Goal: Transaction & Acquisition: Purchase product/service

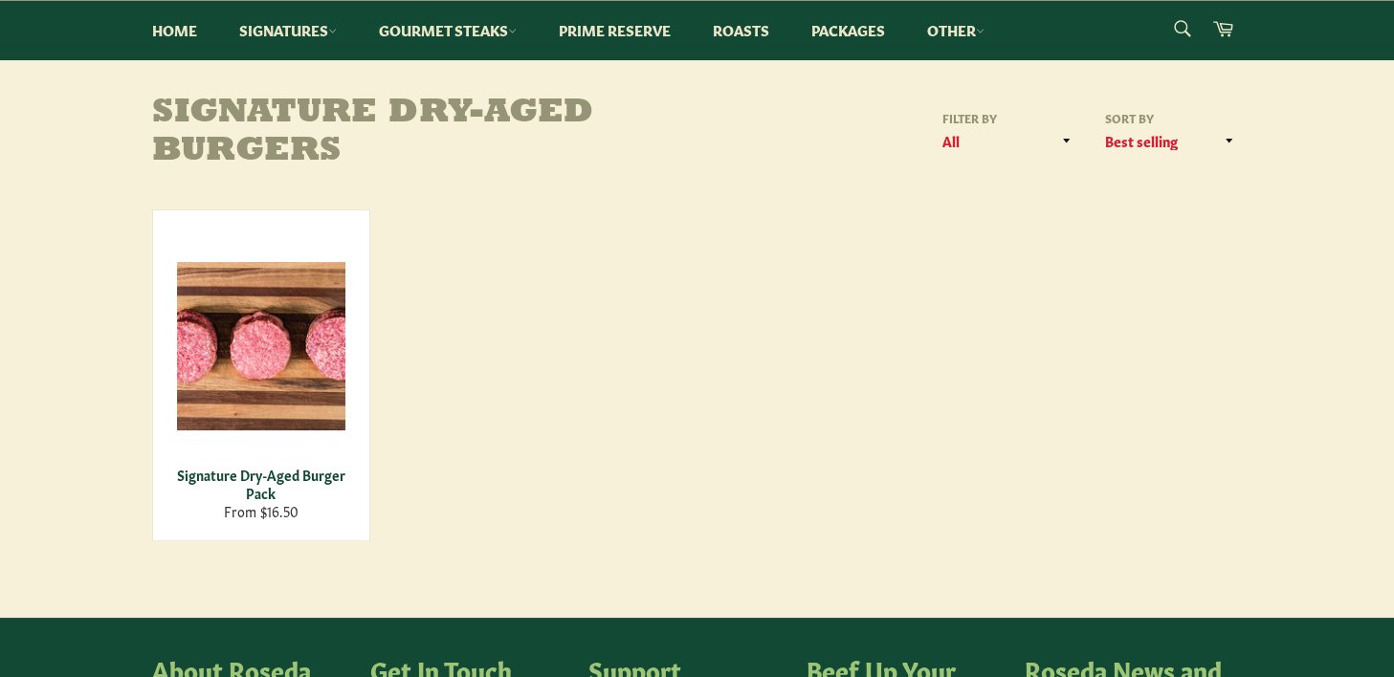
scroll to position [203, 0]
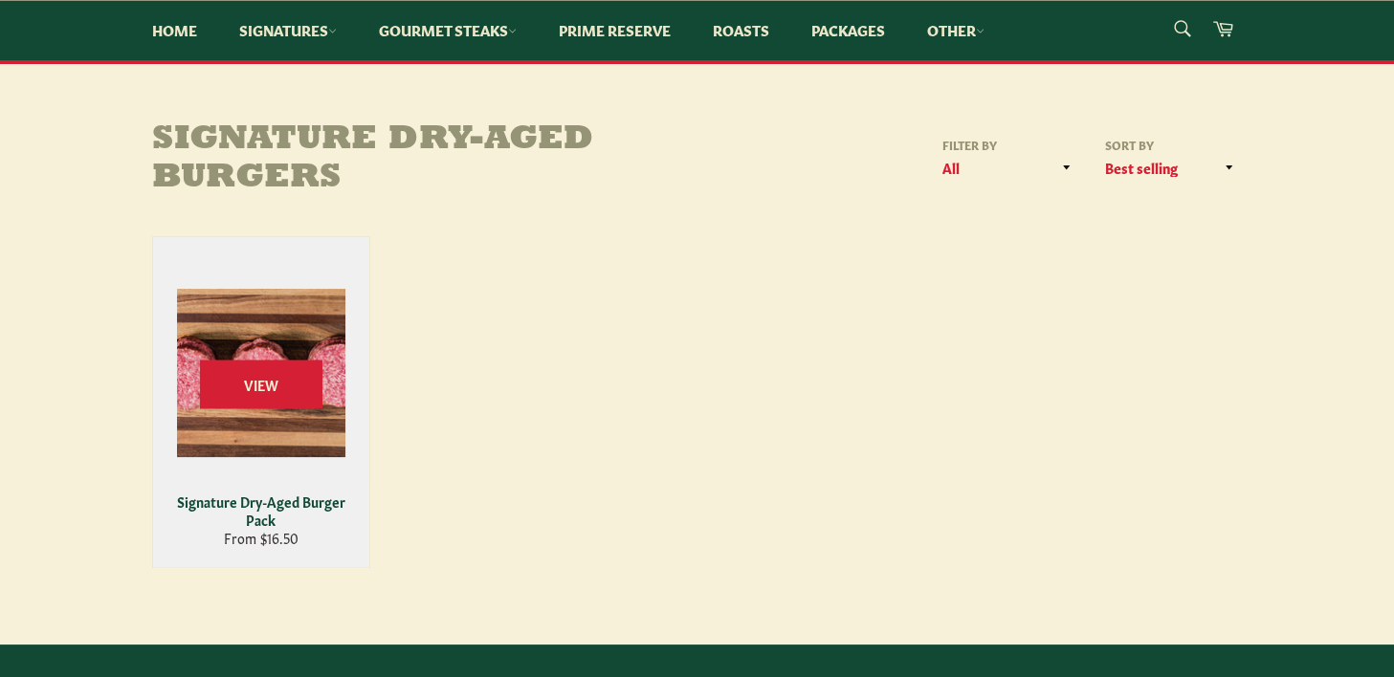
click at [327, 352] on div "View" at bounding box center [261, 402] width 216 height 330
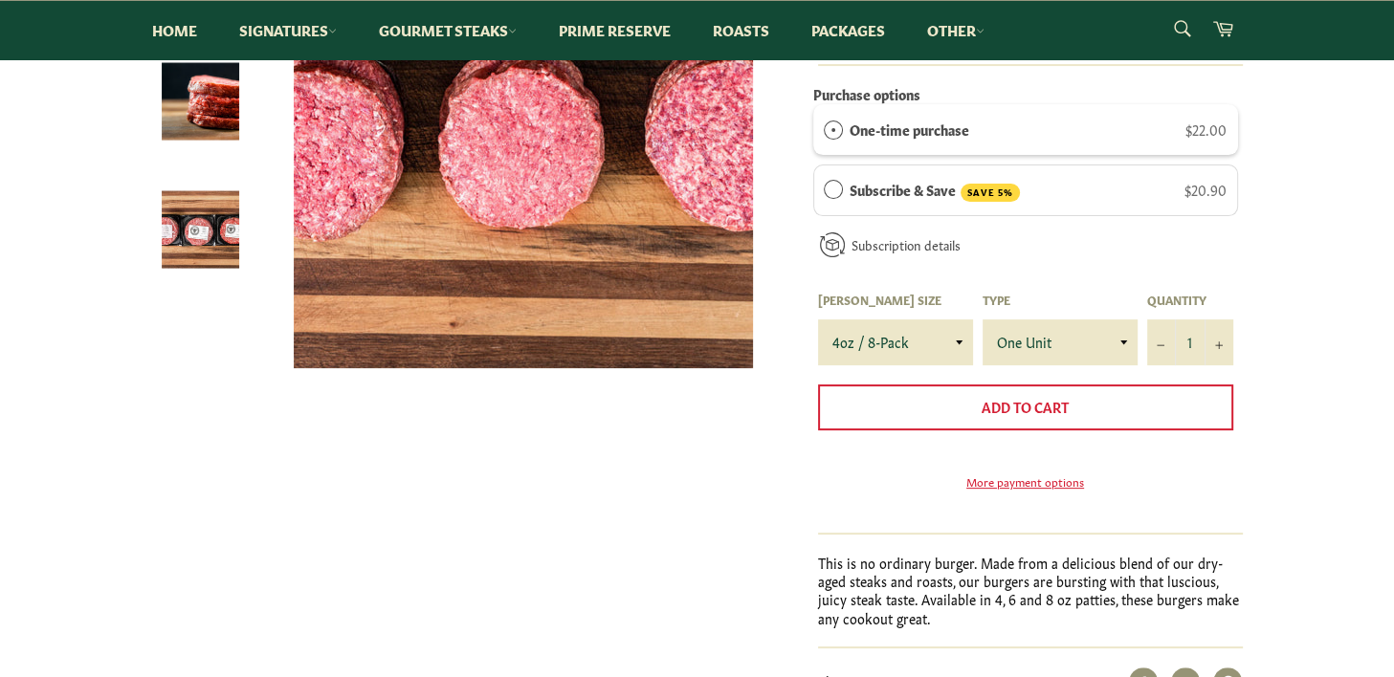
scroll to position [427, 0]
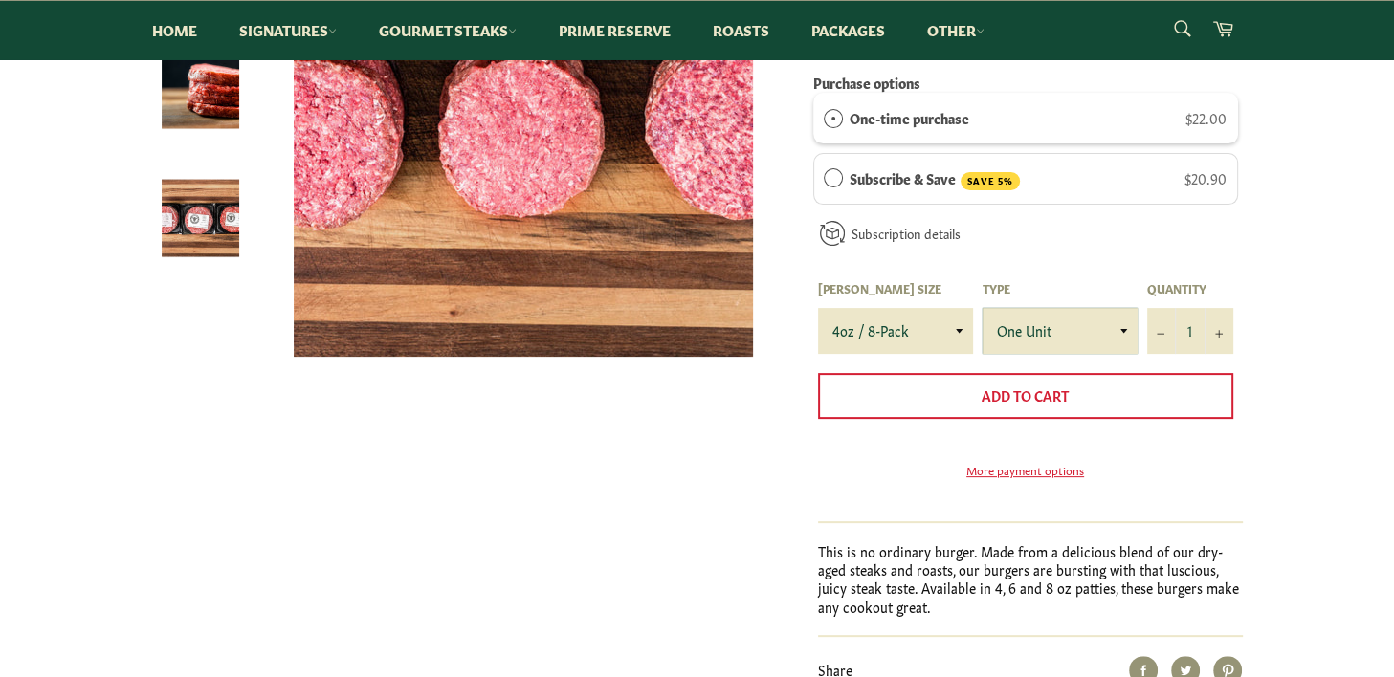
click at [1121, 330] on select "One Unit" at bounding box center [1060, 331] width 155 height 46
click at [948, 322] on select "4oz / 8-Pack 6oz / 4-Pack 8oz / 4-Pack" at bounding box center [895, 331] width 155 height 46
select select "6oz / 4-Pack"
click at [818, 308] on select "4oz / 8-Pack 6oz / 4-Pack 8oz / 4-Pack" at bounding box center [895, 331] width 155 height 46
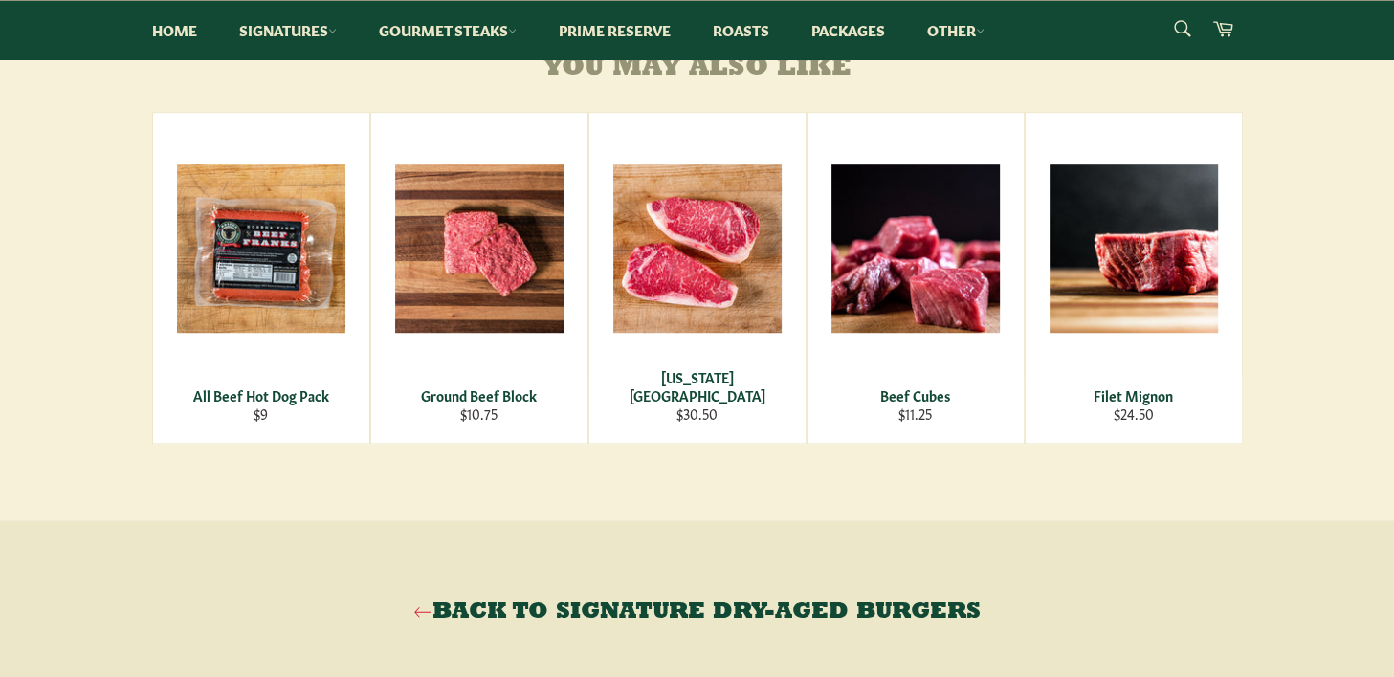
scroll to position [1223, 0]
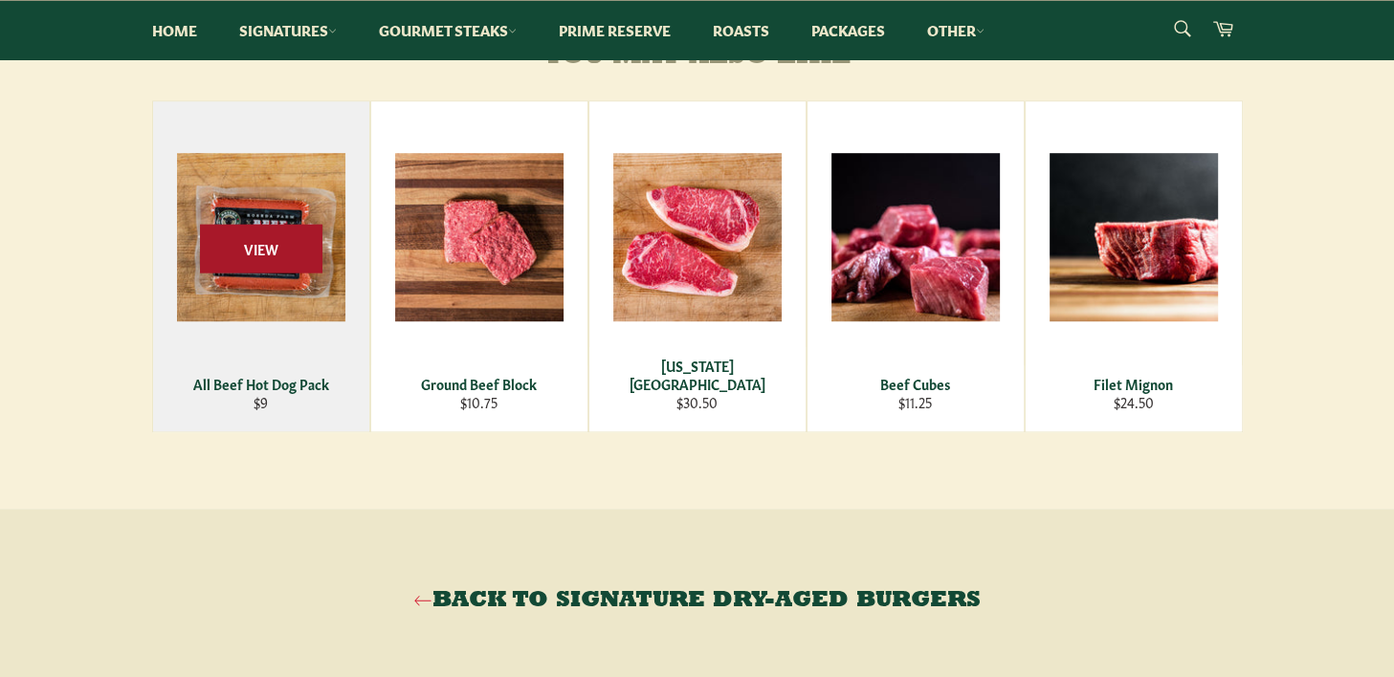
click at [275, 251] on span "View" at bounding box center [261, 249] width 122 height 49
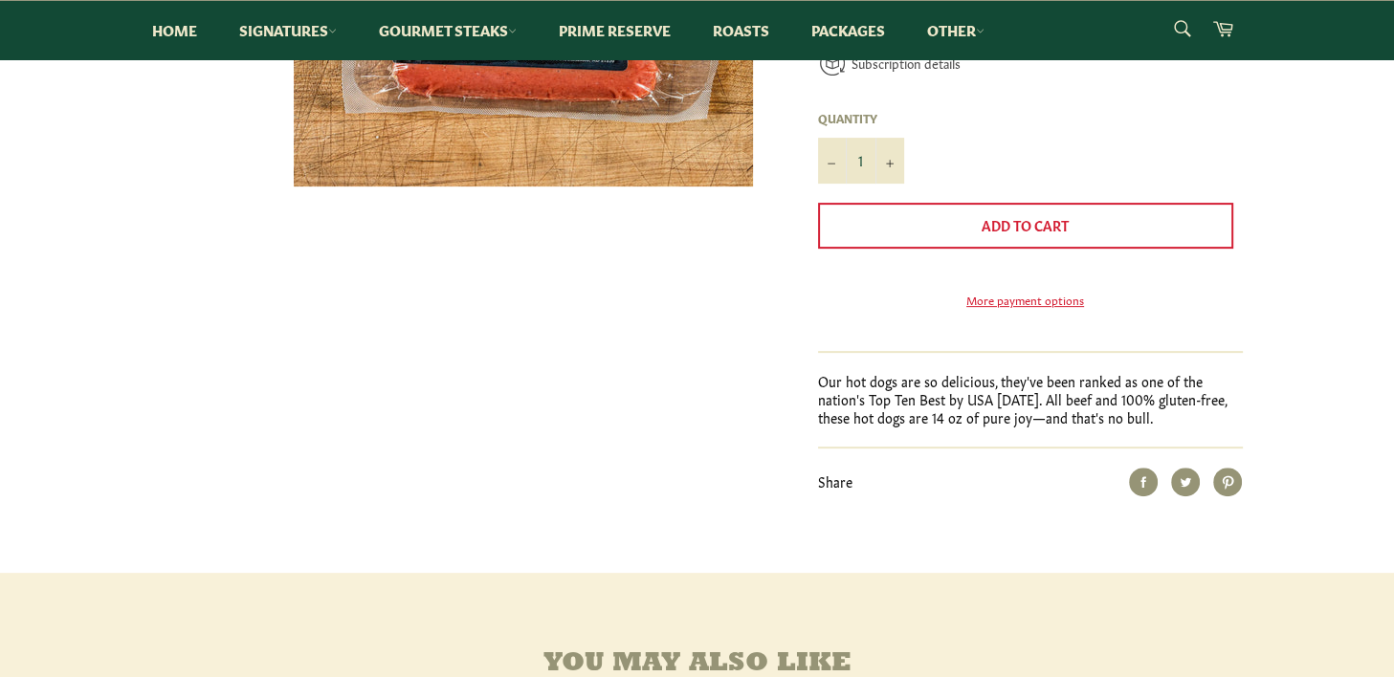
scroll to position [608, 0]
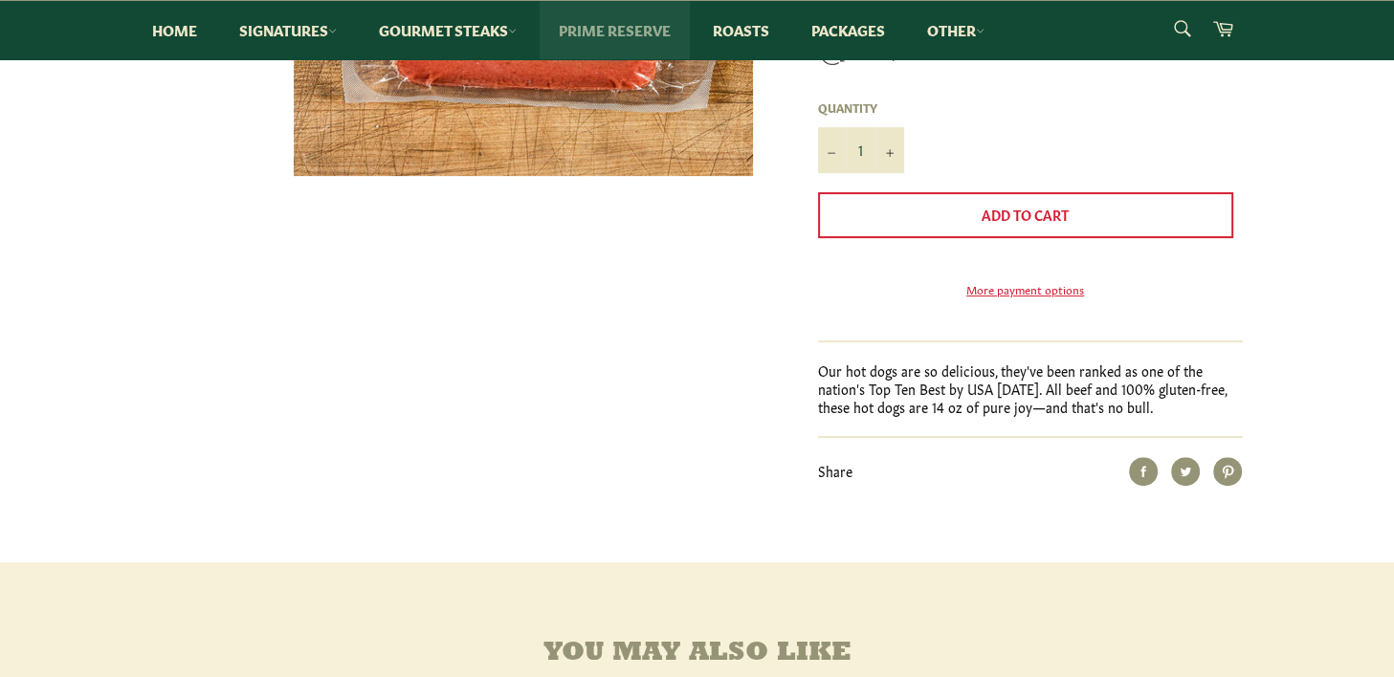
click at [613, 30] on link "Prime Reserve" at bounding box center [615, 30] width 150 height 58
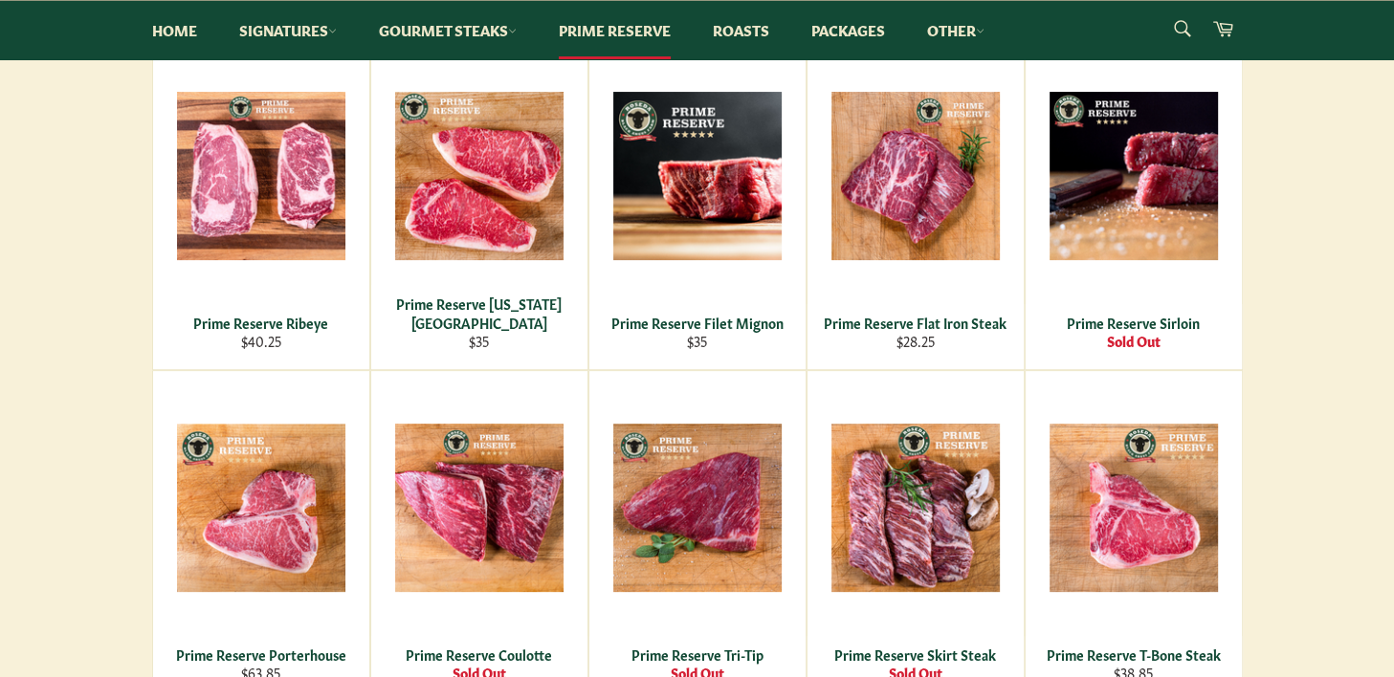
scroll to position [446, 0]
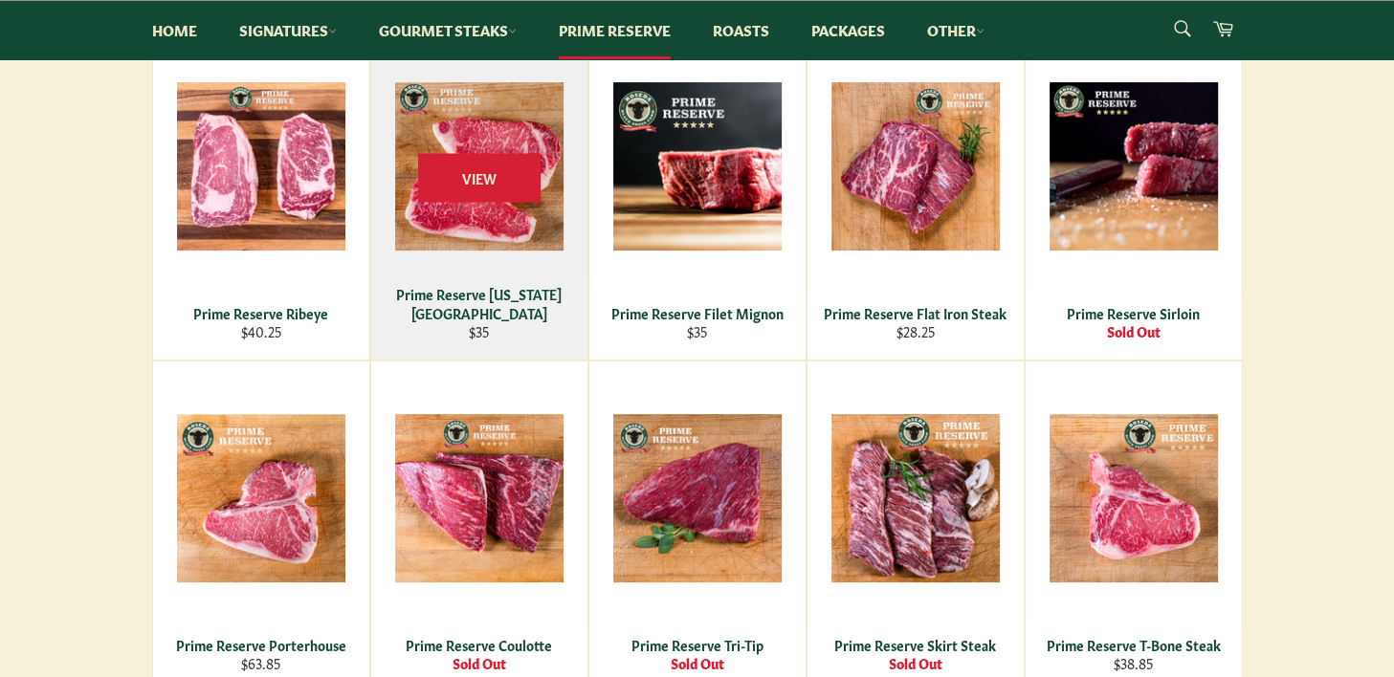
click at [461, 319] on div "Prime Reserve [US_STATE][GEOGRAPHIC_DATA]" at bounding box center [479, 303] width 192 height 37
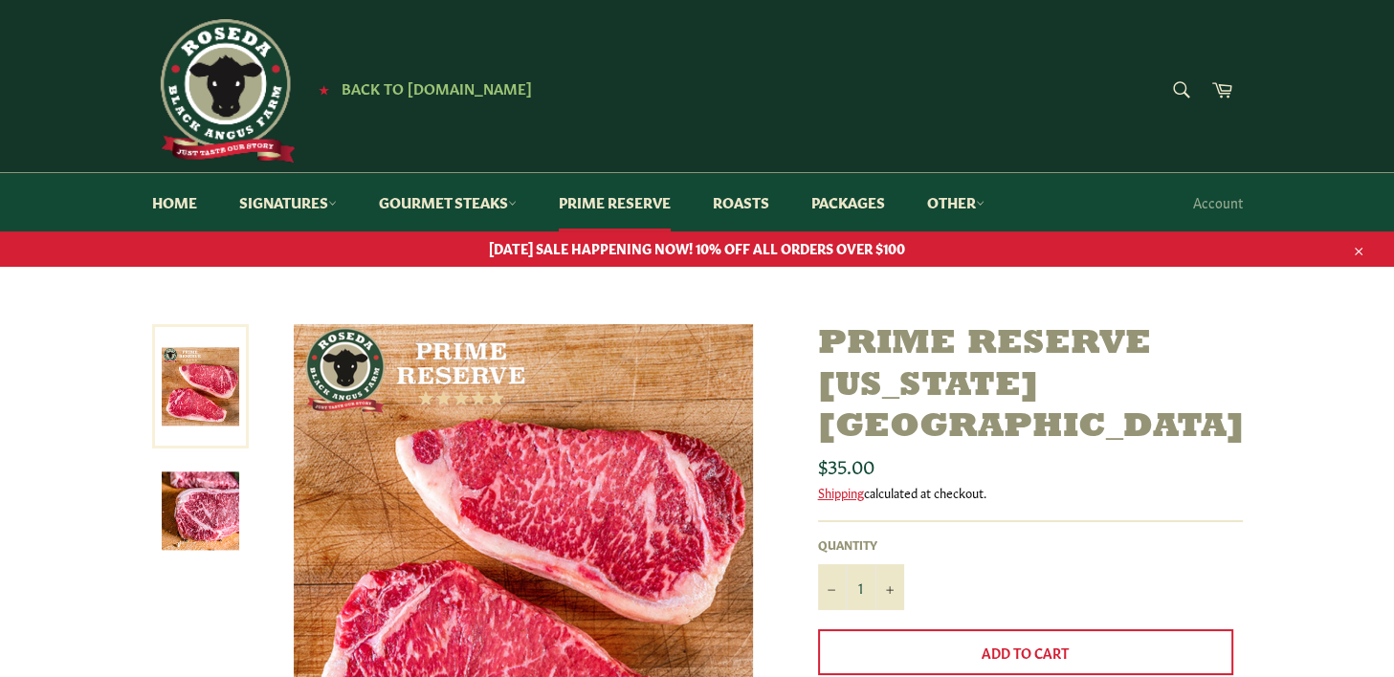
click at [1360, 246] on icon "button" at bounding box center [1358, 251] width 13 height 13
